Goal: Find specific page/section

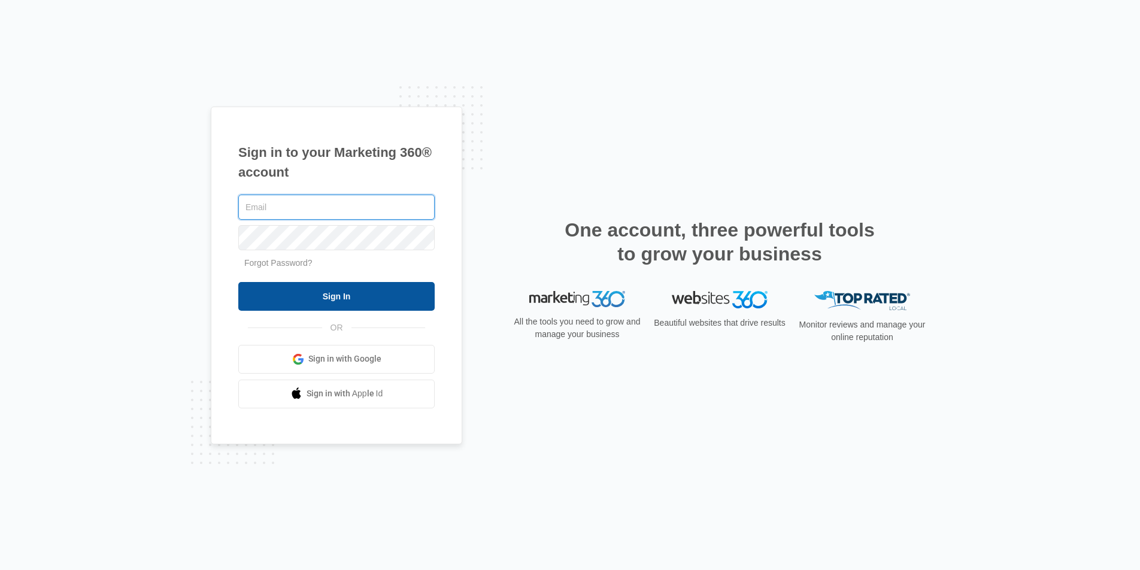
type input "[DOMAIN_NAME][EMAIL_ADDRESS][DOMAIN_NAME]"
click at [396, 304] on input "Sign In" at bounding box center [336, 296] width 196 height 29
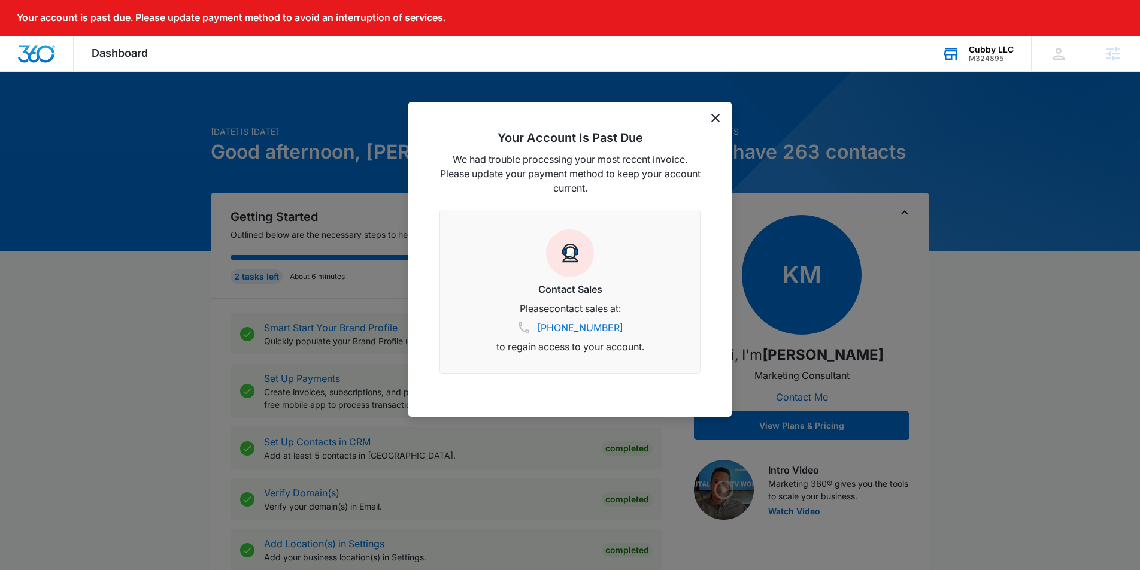
click at [995, 53] on div "Cubby LLC M324895" at bounding box center [991, 54] width 45 height 18
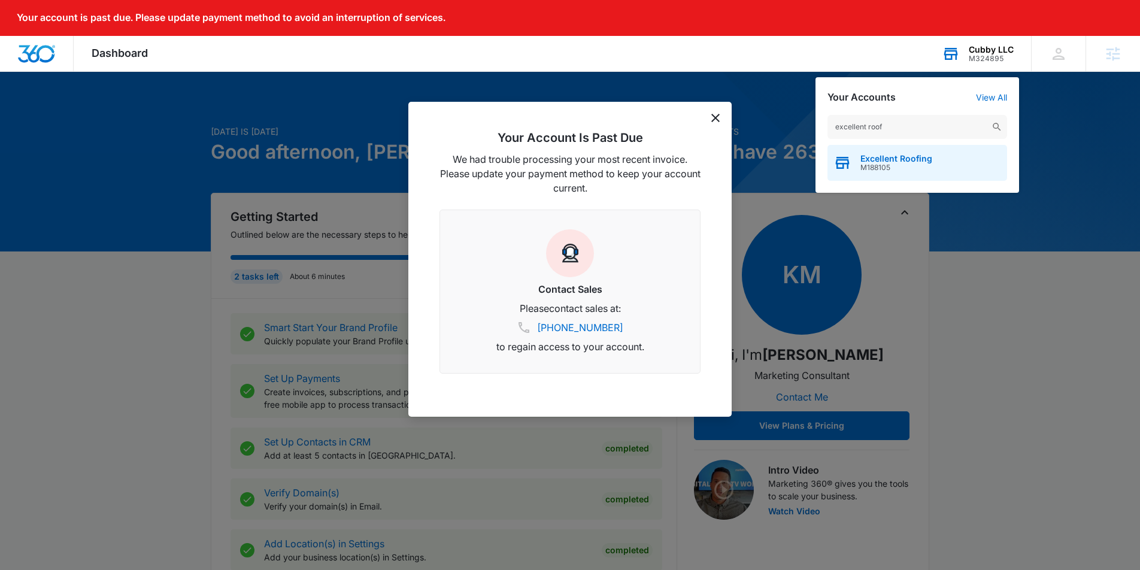
type input "excellent roof"
click at [905, 158] on span "Excellent Roofing" at bounding box center [897, 159] width 72 height 10
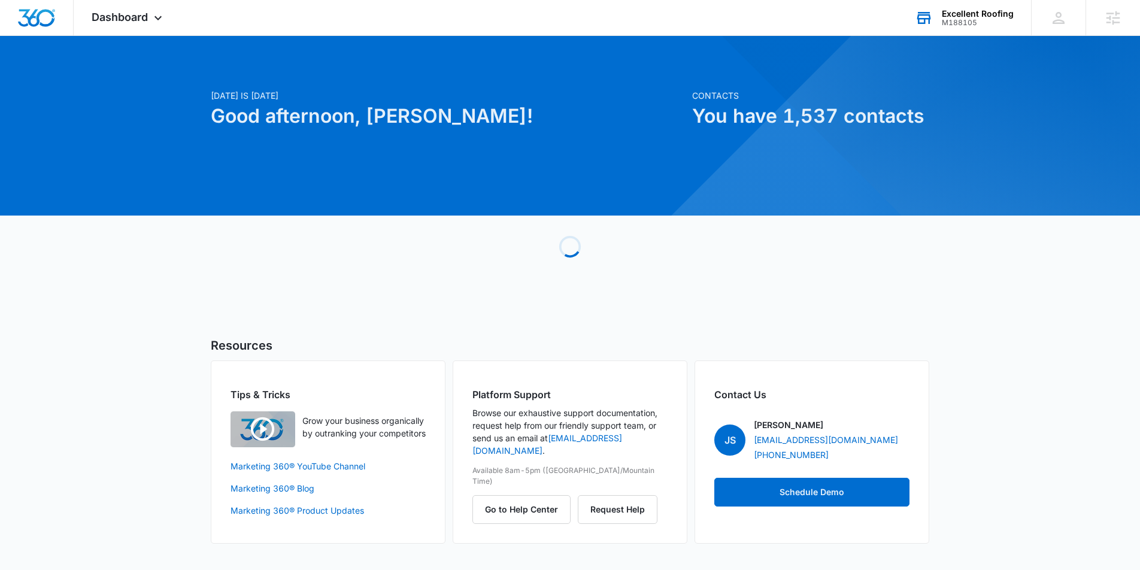
drag, startPoint x: 151, startPoint y: 13, endPoint x: 394, endPoint y: 169, distance: 289.4
click at [151, 13] on icon at bounding box center [158, 18] width 14 height 14
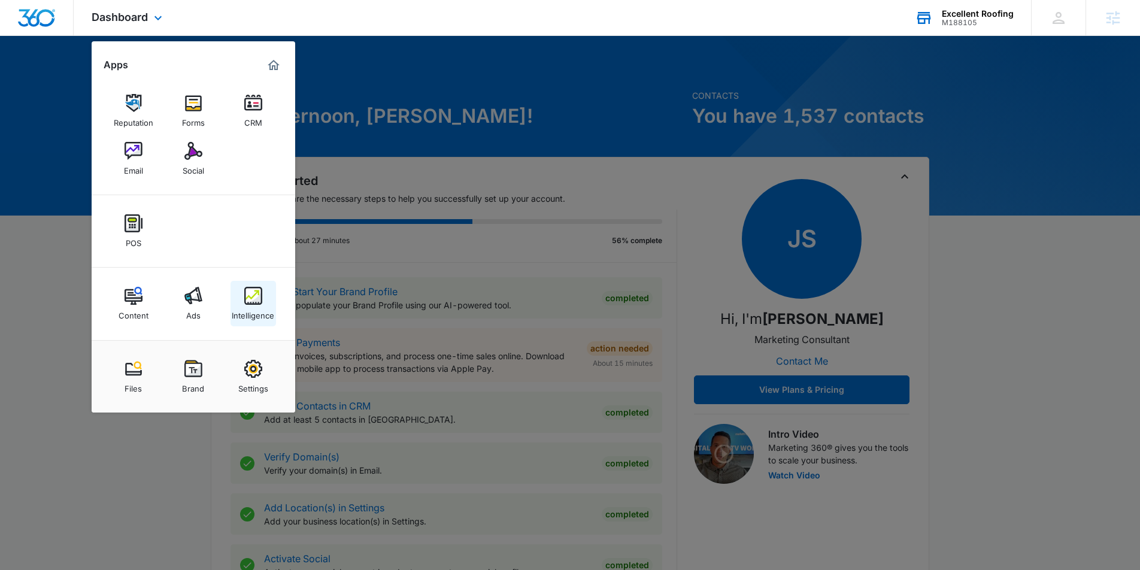
click at [246, 305] on div "Intelligence" at bounding box center [253, 313] width 43 height 16
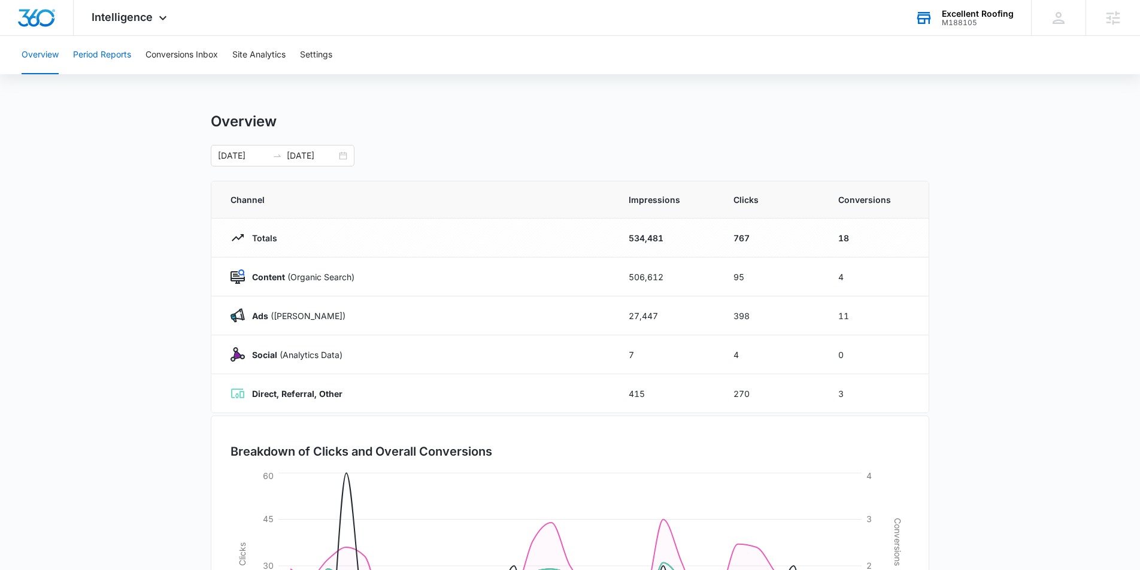
click at [112, 51] on button "Period Reports" at bounding box center [102, 55] width 58 height 38
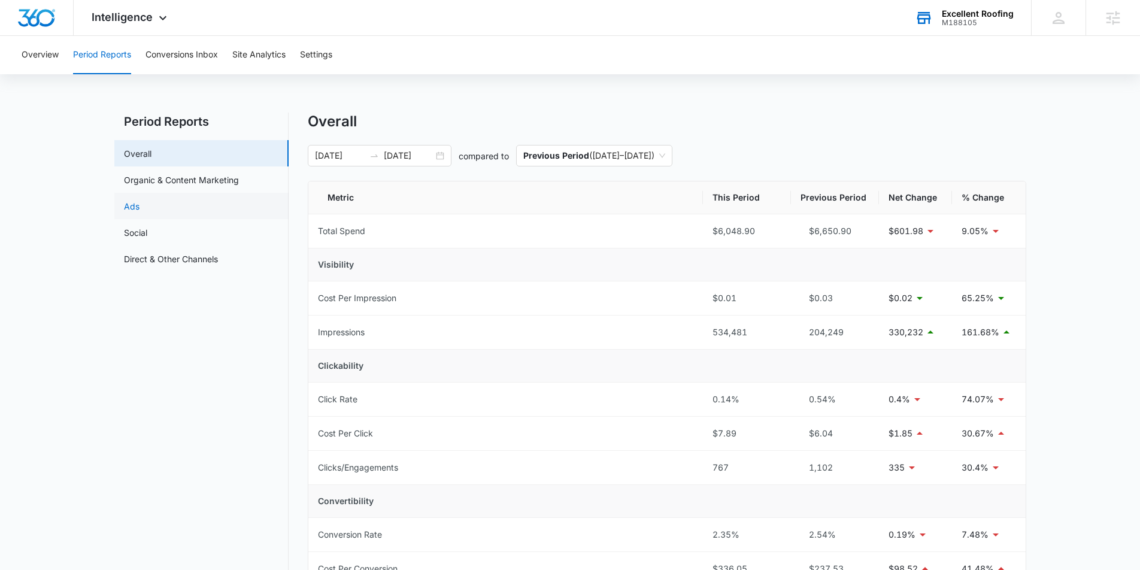
click at [140, 202] on link "Ads" at bounding box center [132, 206] width 16 height 13
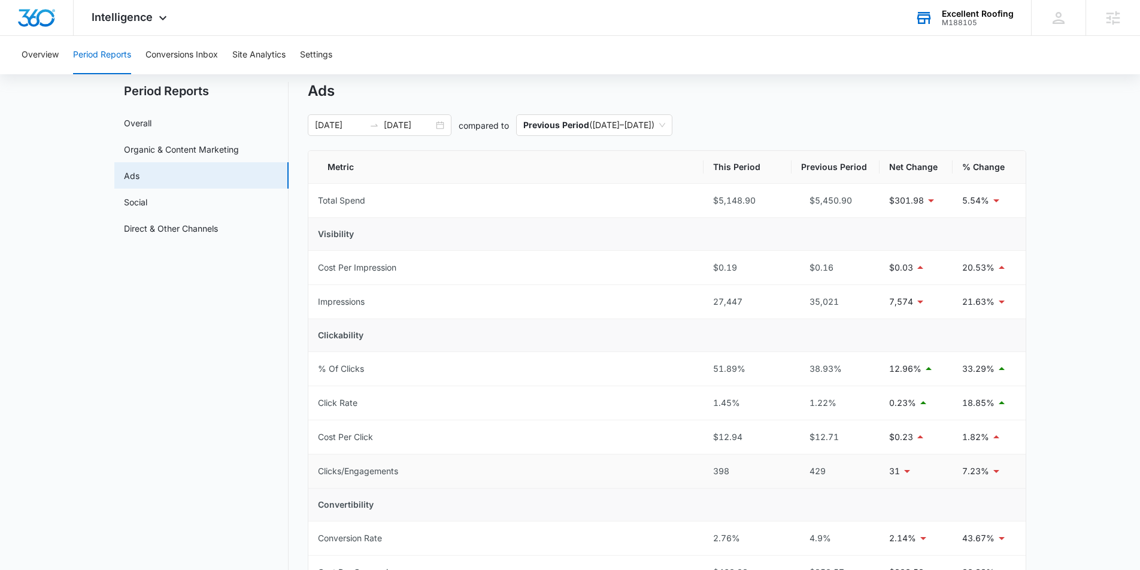
scroll to position [29, 0]
